Goal: Information Seeking & Learning: Compare options

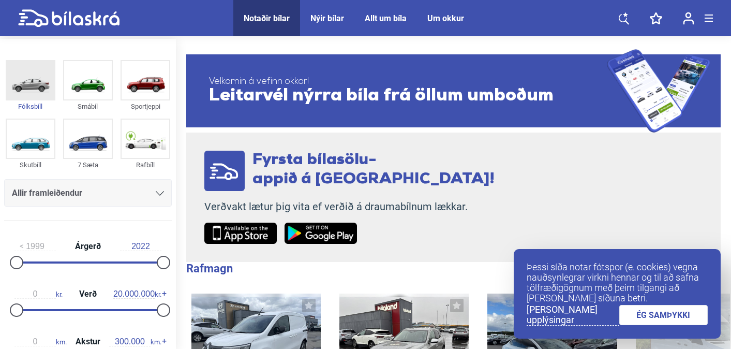
click at [26, 83] on img at bounding box center [31, 80] width 48 height 38
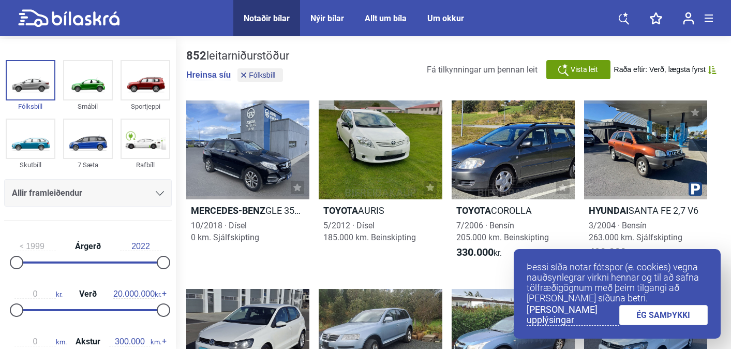
click at [646, 313] on link "ÉG SAMÞYKKI" at bounding box center [664, 315] width 89 height 20
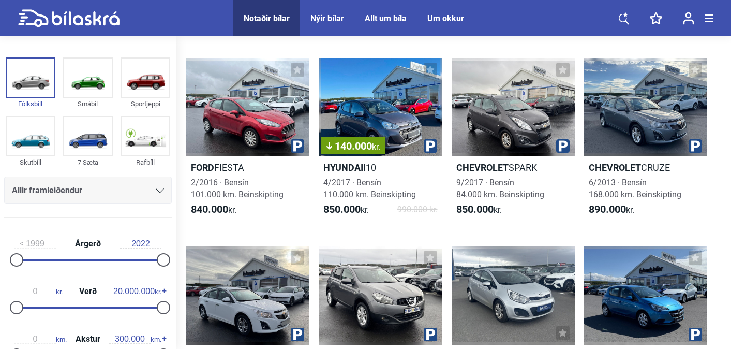
scroll to position [609, 0]
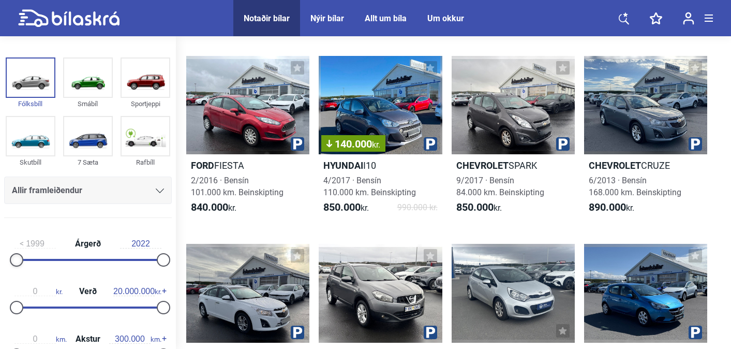
click at [13, 258] on div at bounding box center [16, 259] width 13 height 13
drag, startPoint x: 24, startPoint y: 257, endPoint x: 39, endPoint y: 258, distance: 15.6
click at [39, 258] on div "1999 Árgerð 2022" at bounding box center [88, 250] width 168 height 48
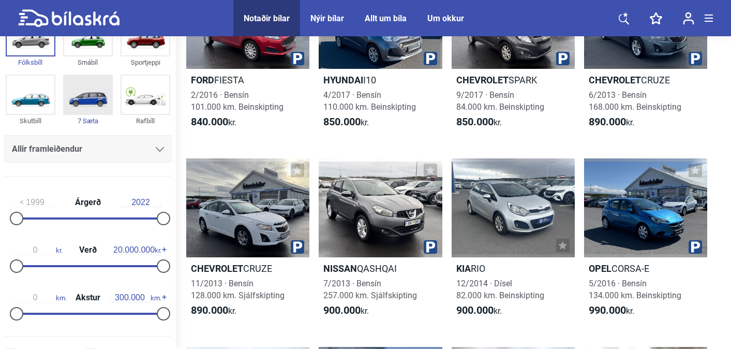
scroll to position [42, 0]
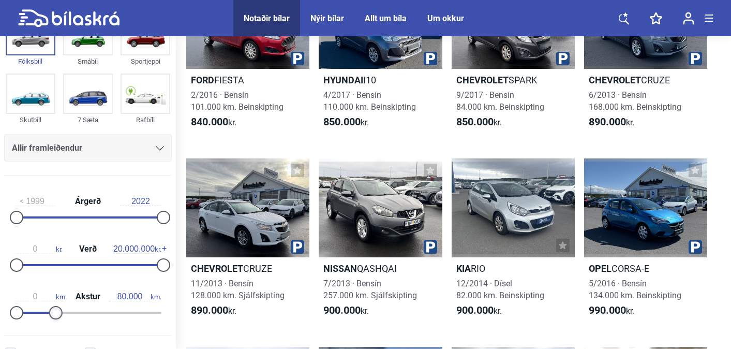
drag, startPoint x: 161, startPoint y: 312, endPoint x: 54, endPoint y: 300, distance: 107.8
click at [54, 300] on div "0 km. Akstur 80.000 km." at bounding box center [88, 303] width 168 height 48
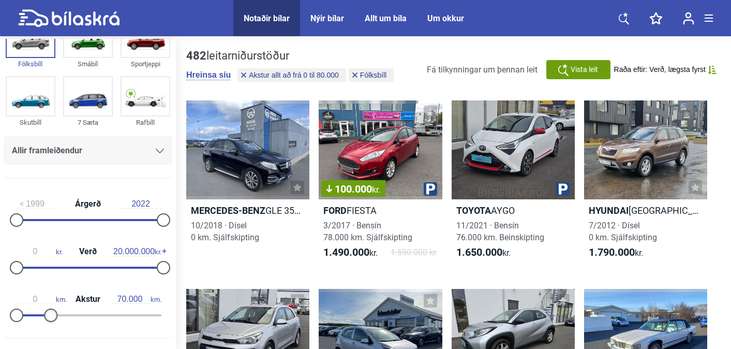
type input "60.000"
drag, startPoint x: 55, startPoint y: 317, endPoint x: 47, endPoint y: 316, distance: 8.3
click at [47, 316] on div at bounding box center [45, 315] width 13 height 13
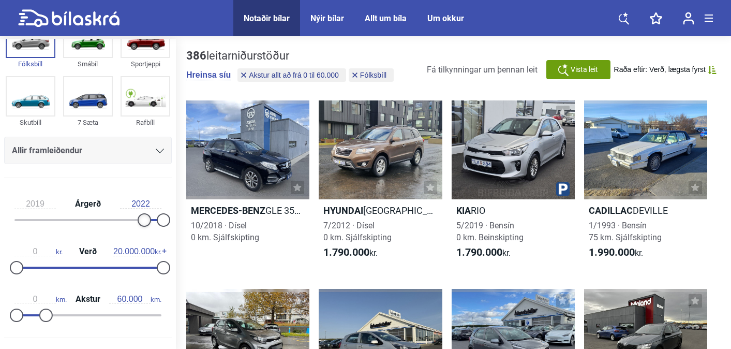
type input "2020"
drag, startPoint x: 12, startPoint y: 221, endPoint x: 143, endPoint y: 221, distance: 130.4
click at [144, 222] on div at bounding box center [150, 219] width 13 height 13
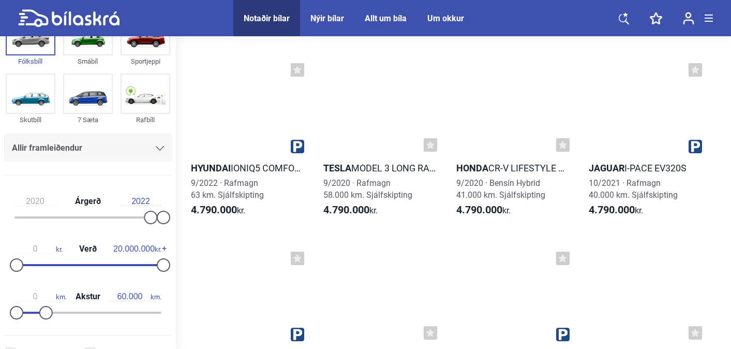
scroll to position [3262, 0]
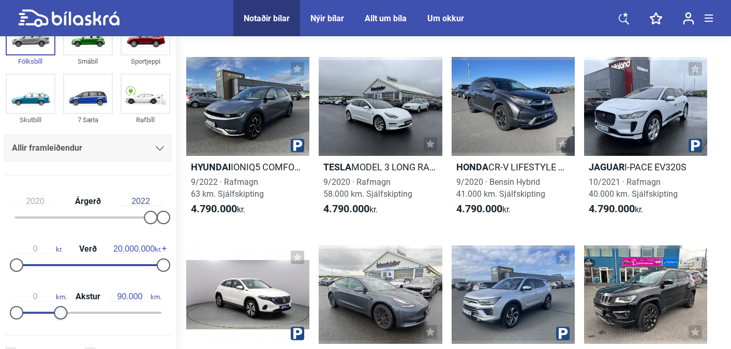
type input "100.000"
drag, startPoint x: 45, startPoint y: 312, endPoint x: 62, endPoint y: 312, distance: 17.1
click at [62, 312] on div at bounding box center [65, 312] width 13 height 13
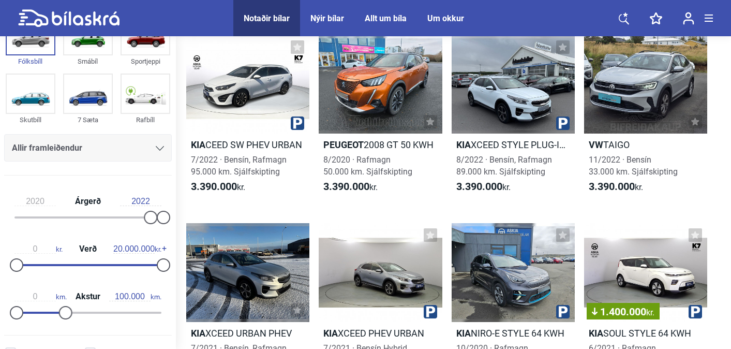
scroll to position [2532, 0]
